Goal: Task Accomplishment & Management: Complete application form

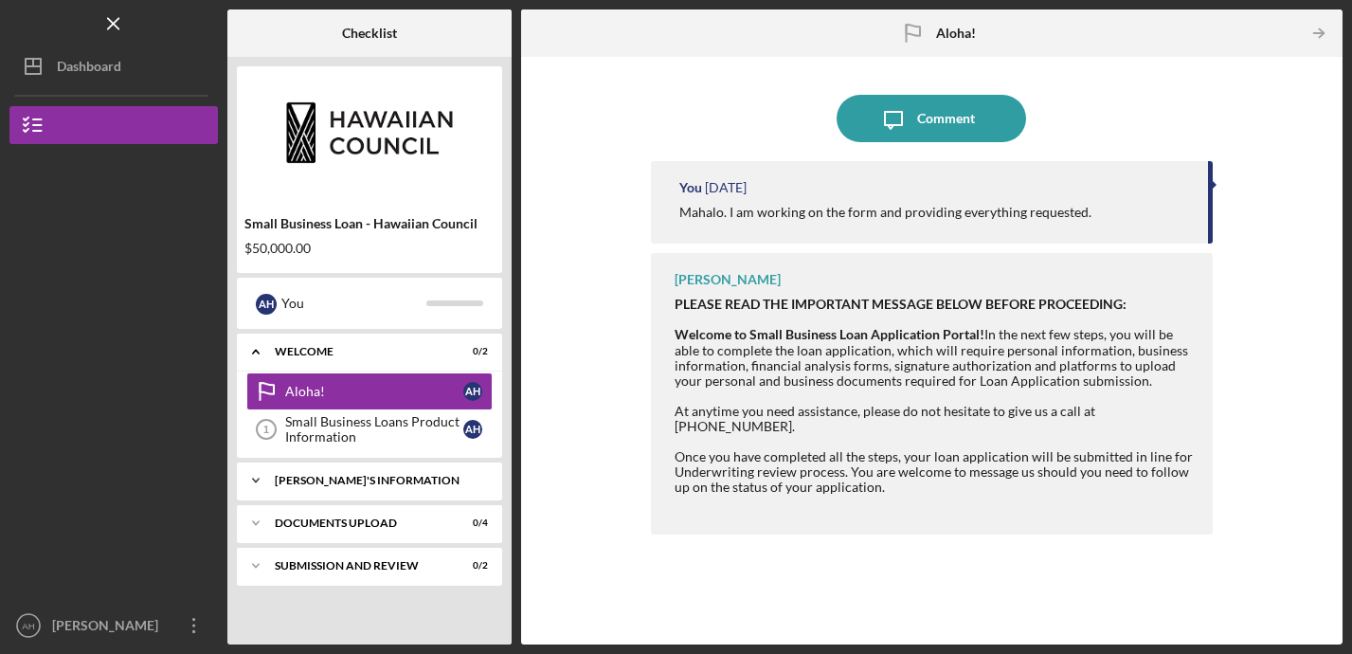
click at [369, 487] on div "Icon/Expander BORROWER'S INFORMATION 0 / 8" at bounding box center [369, 480] width 265 height 38
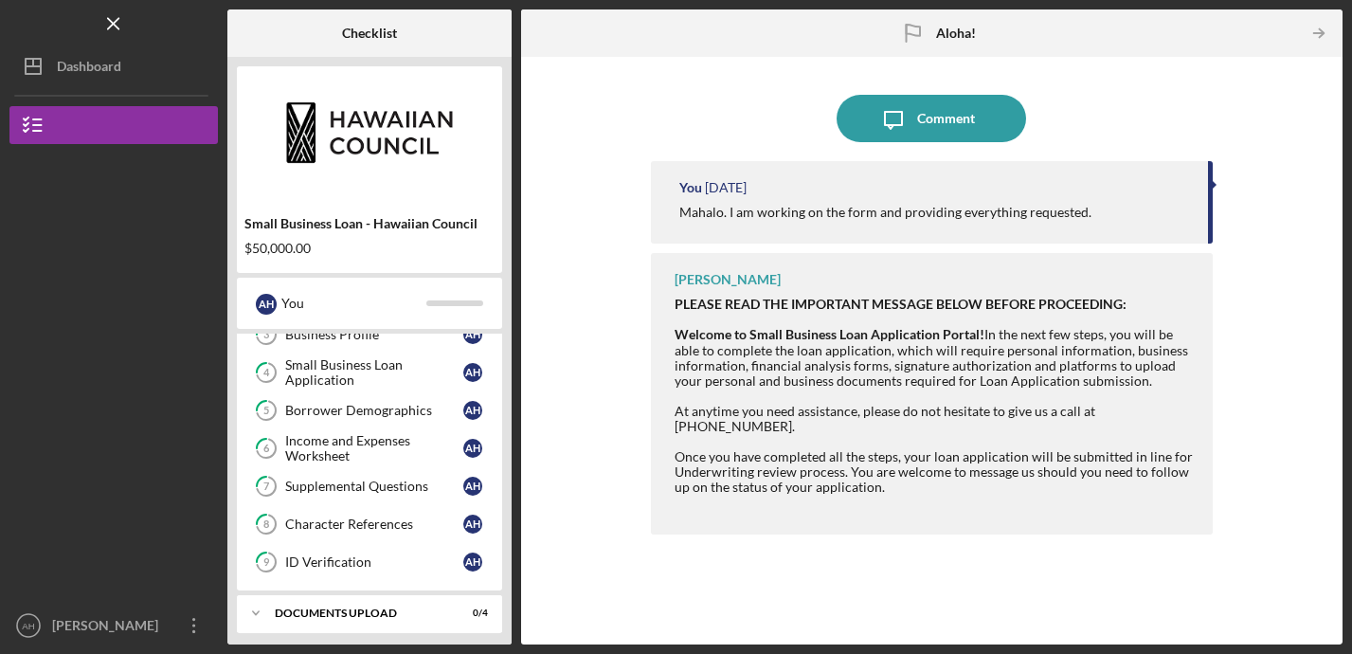
scroll to position [235, 0]
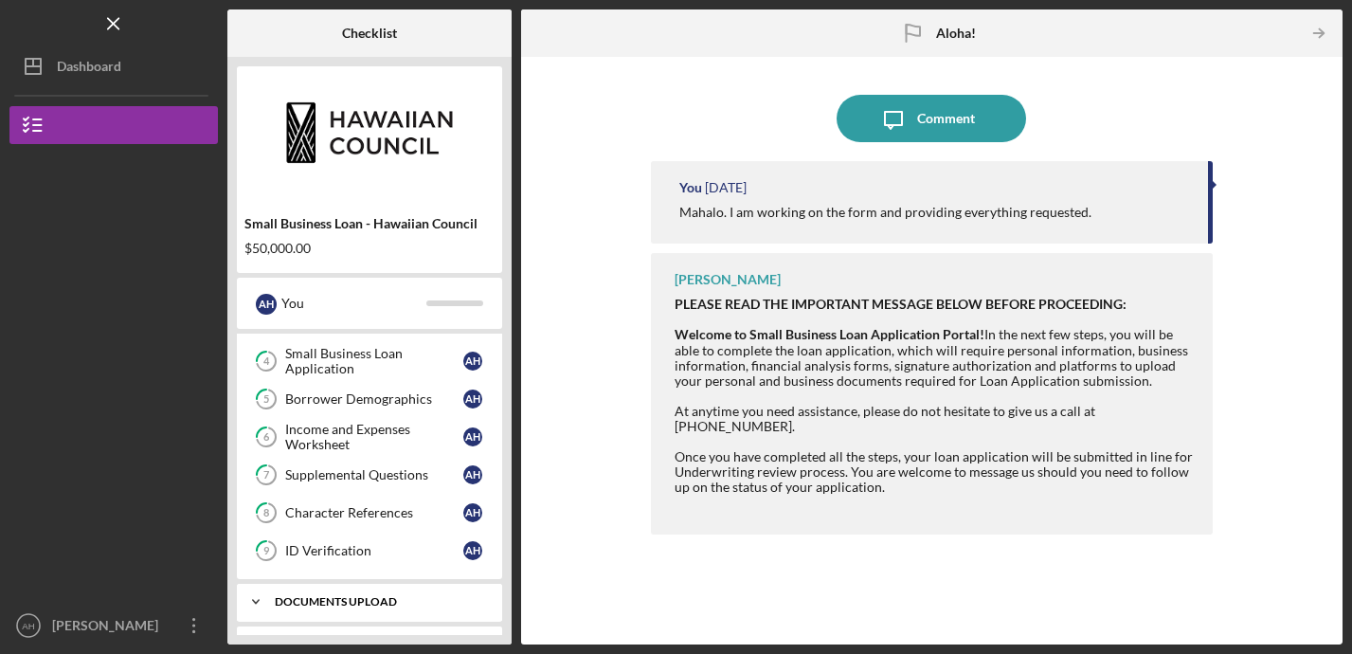
click at [349, 603] on div "DOCUMENTS UPLOAD" at bounding box center [377, 601] width 204 height 11
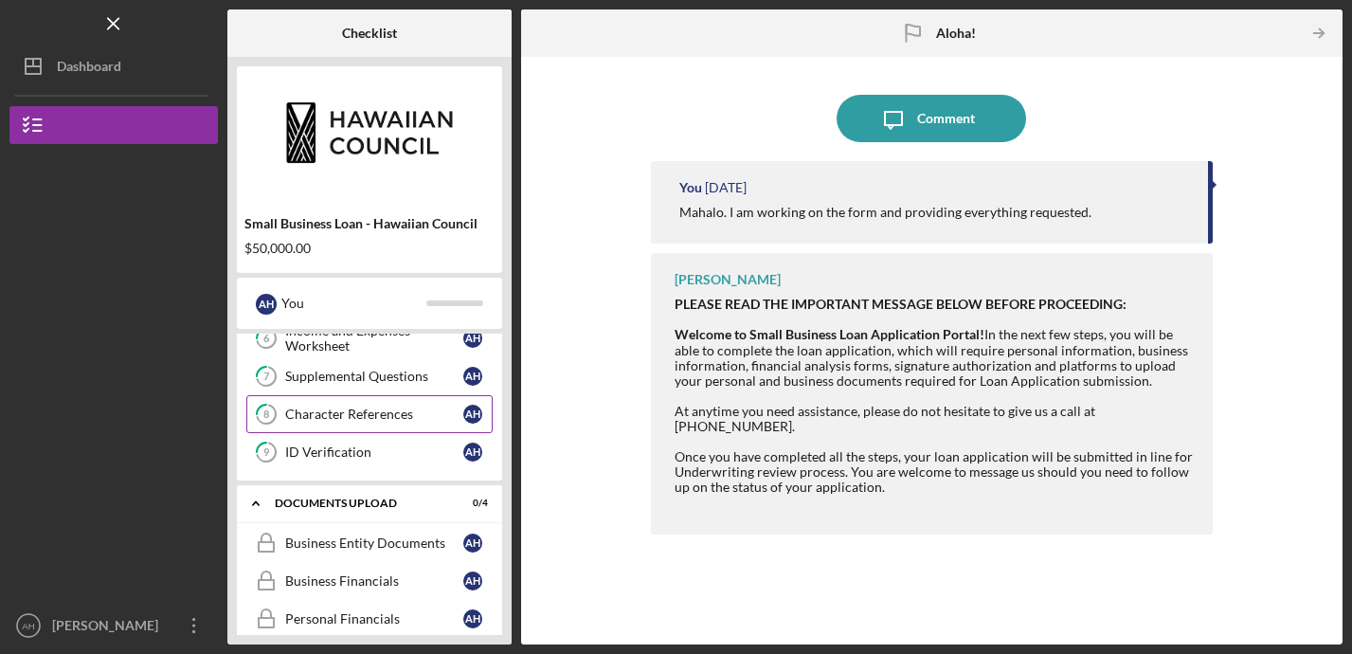
scroll to position [350, 0]
